Goal: Book appointment/travel/reservation

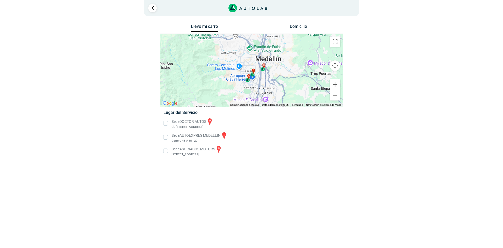
click at [166, 138] on li "Sede AUTOEXPRES MEDELLIN b Carrera 45 # 30 - 29" at bounding box center [252, 137] width 184 height 12
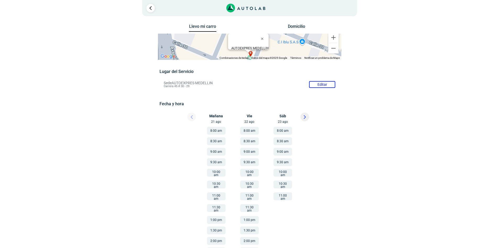
click at [245, 132] on button "8:00 am" at bounding box center [249, 131] width 19 height 8
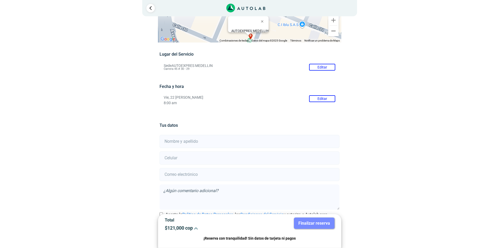
scroll to position [37, 0]
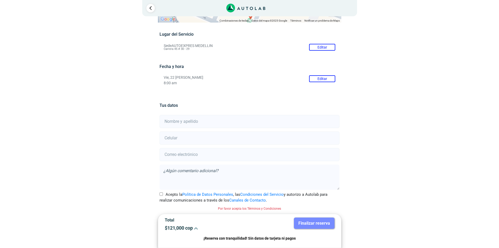
click at [256, 123] on input "text" at bounding box center [250, 121] width 180 height 13
type input "[PERSON_NAME] [PERSON_NAME]"
type input "3205144514"
type input "[EMAIL_ADDRESS][DOMAIN_NAME]"
click at [161, 194] on input "Acepto la Política de Datos Personales , las Condiciones del Servicio y autoriz…" at bounding box center [161, 193] width 3 height 3
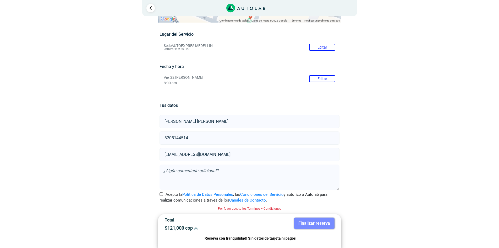
checkbox input "true"
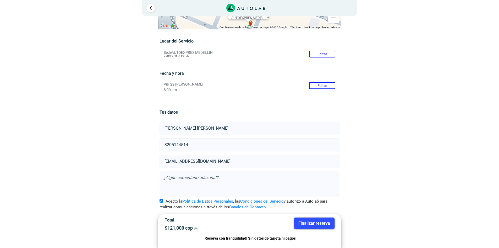
scroll to position [30, 0]
click at [321, 223] on button "Finalizar reserva" at bounding box center [314, 222] width 41 height 11
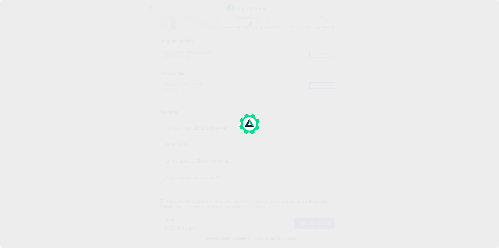
scroll to position [0, 0]
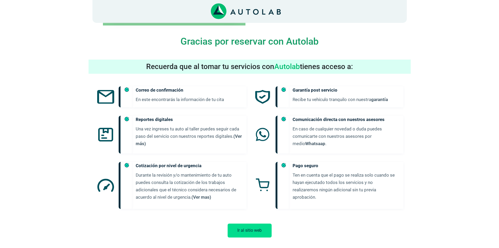
scroll to position [236, 0]
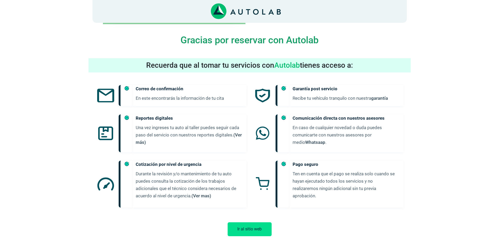
click at [255, 223] on button "Ir al sitio web" at bounding box center [250, 229] width 44 height 14
